Goal: Entertainment & Leisure: Consume media (video, audio)

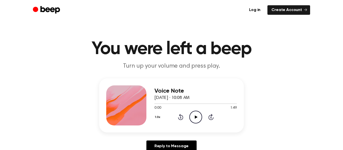
click at [194, 114] on icon "Play Audio" at bounding box center [195, 117] width 13 height 13
click at [196, 118] on icon at bounding box center [195, 117] width 2 height 3
click at [194, 116] on icon "Play Audio" at bounding box center [195, 117] width 13 height 13
click at [154, 103] on div at bounding box center [195, 104] width 82 height 4
click at [197, 117] on icon "Pause Audio" at bounding box center [195, 117] width 13 height 13
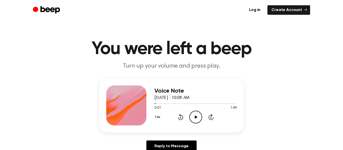
click at [197, 117] on icon "Play Audio" at bounding box center [195, 117] width 13 height 13
click at [155, 104] on div at bounding box center [195, 104] width 82 height 4
click at [200, 118] on icon "Pause Audio" at bounding box center [195, 117] width 13 height 13
click at [199, 119] on icon "Play Audio" at bounding box center [195, 117] width 13 height 13
click at [197, 113] on icon "Pause Audio" at bounding box center [195, 117] width 13 height 13
